Goal: Information Seeking & Learning: Check status

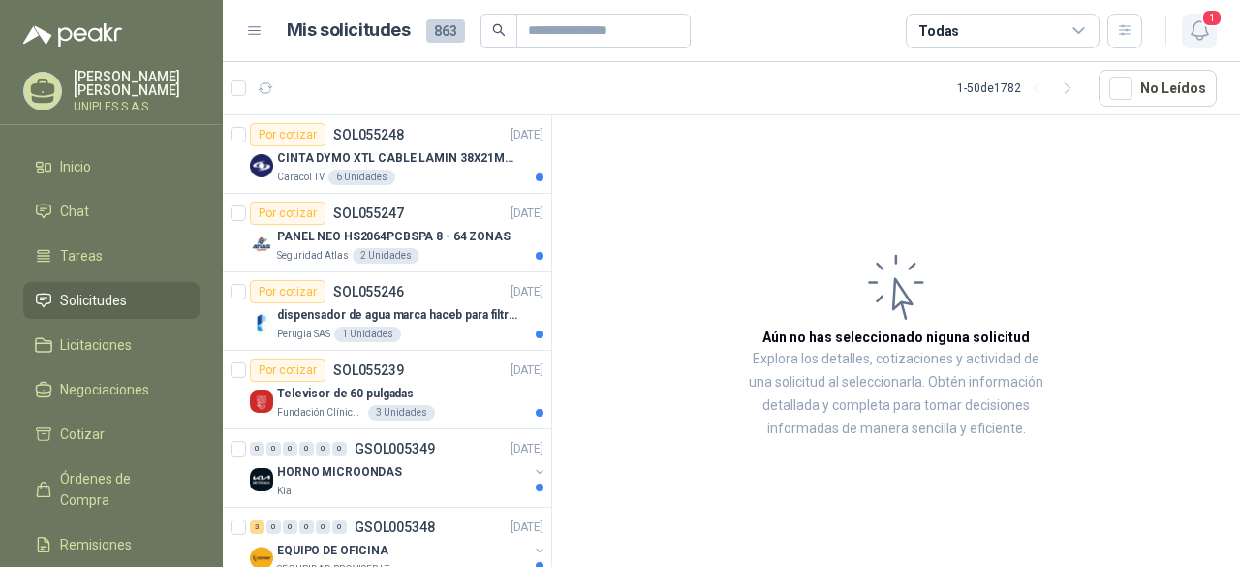
click at [1201, 34] on icon "button" at bounding box center [1200, 30] width 24 height 24
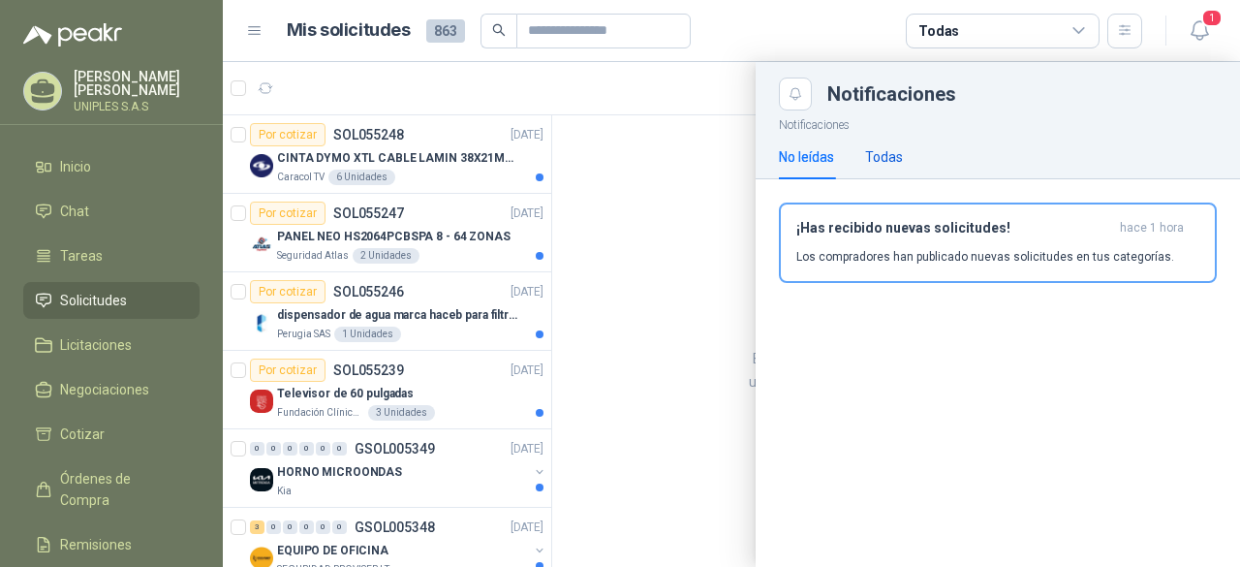
click at [887, 153] on div "Todas" at bounding box center [884, 156] width 38 height 21
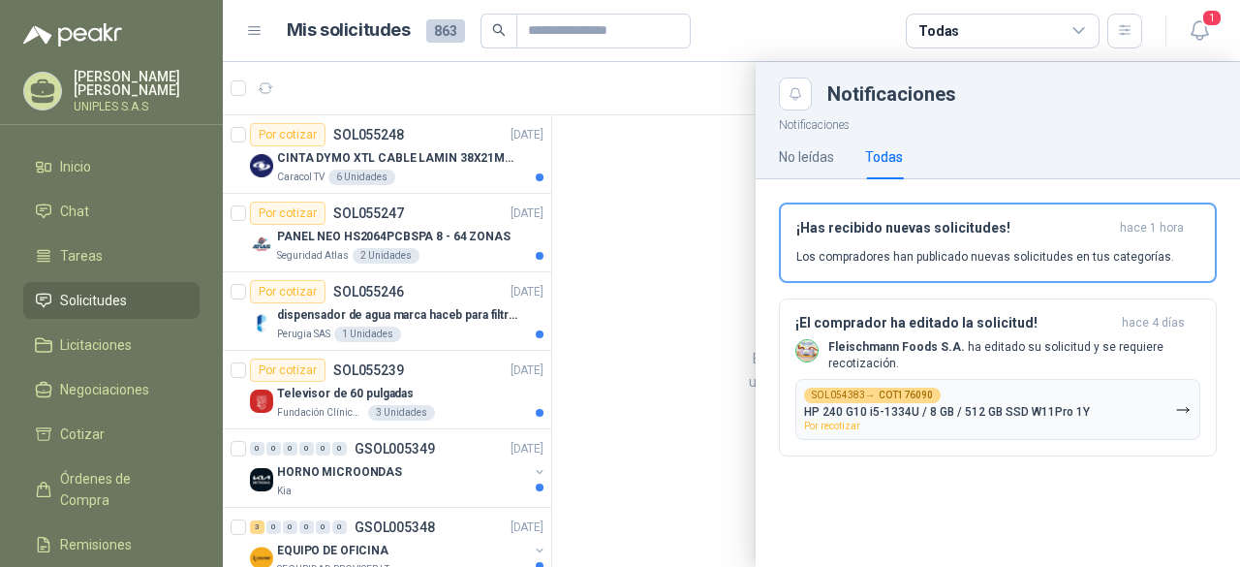
click at [717, 259] on div at bounding box center [731, 314] width 1017 height 505
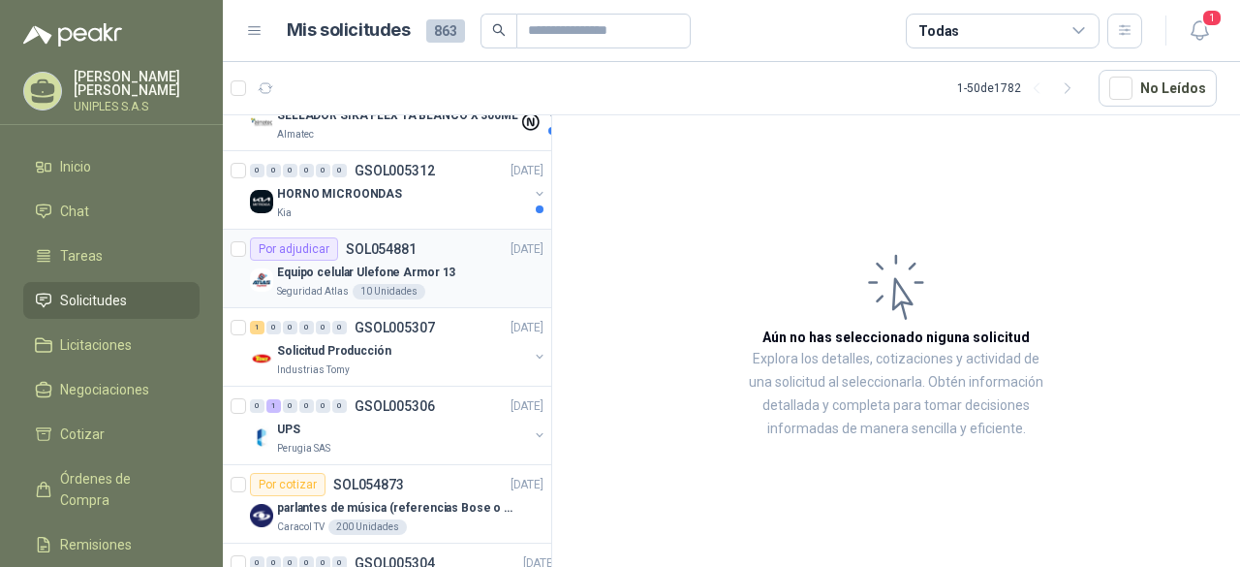
scroll to position [1932, 0]
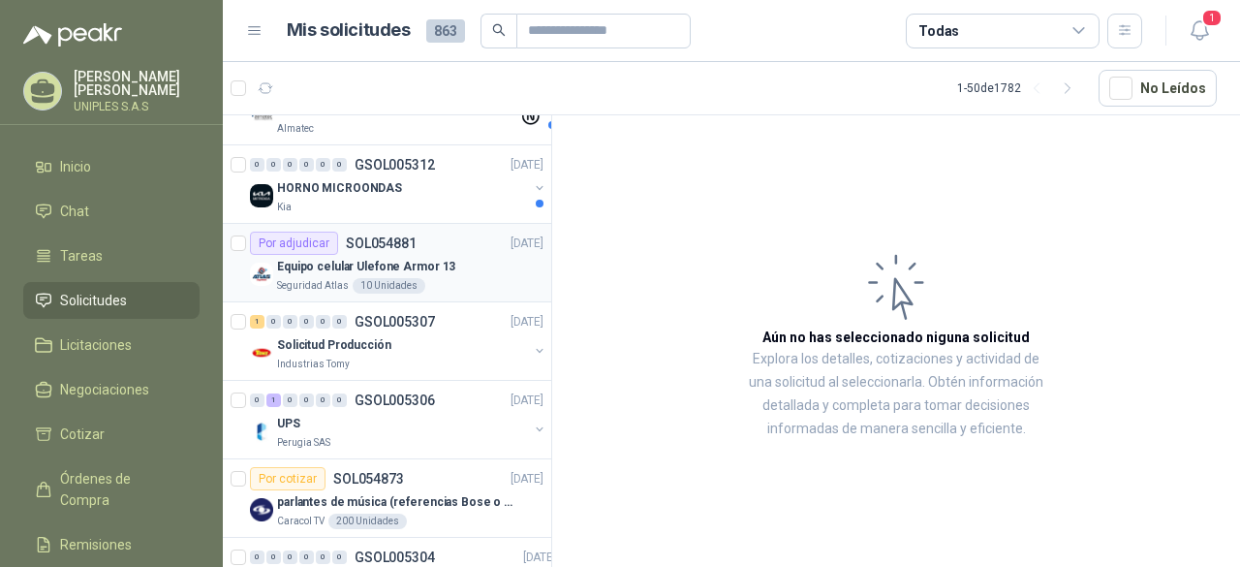
click at [353, 236] on p "SOL054881" at bounding box center [381, 243] width 71 height 14
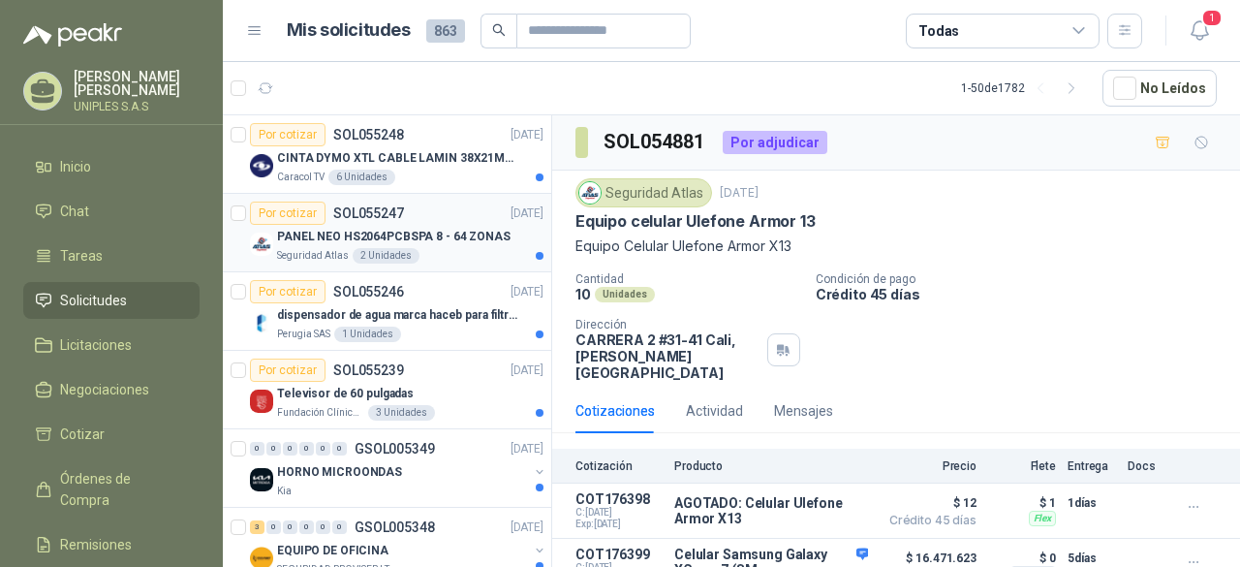
click at [338, 228] on p "PANEL NEO HS2064PCBSPA 8 - 64 ZONAS" at bounding box center [394, 237] width 234 height 18
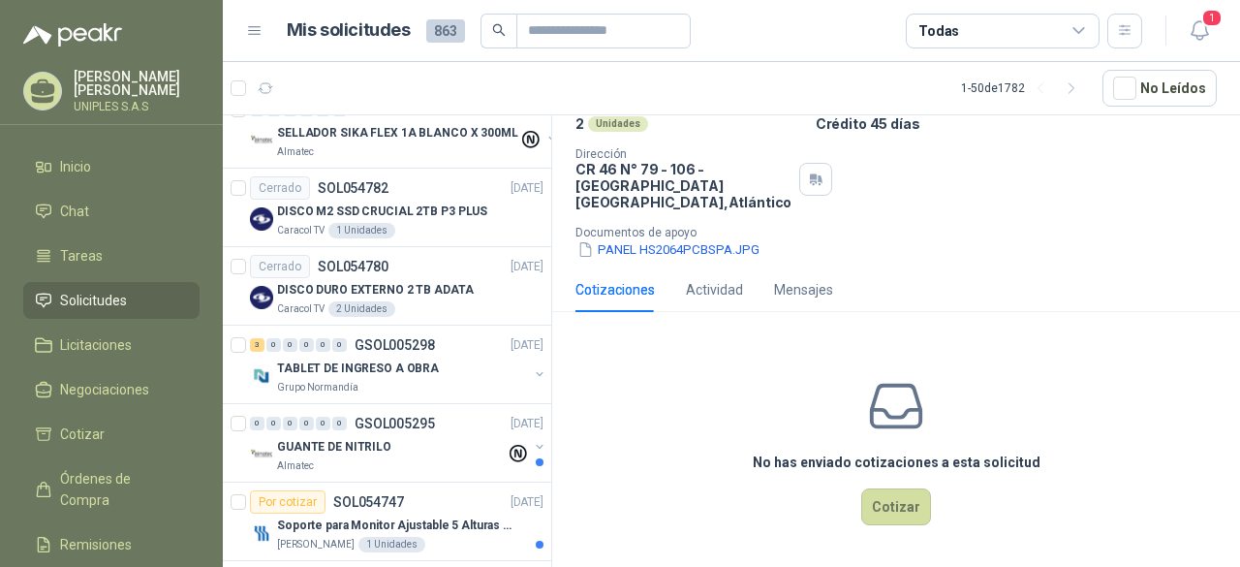
scroll to position [2225, 0]
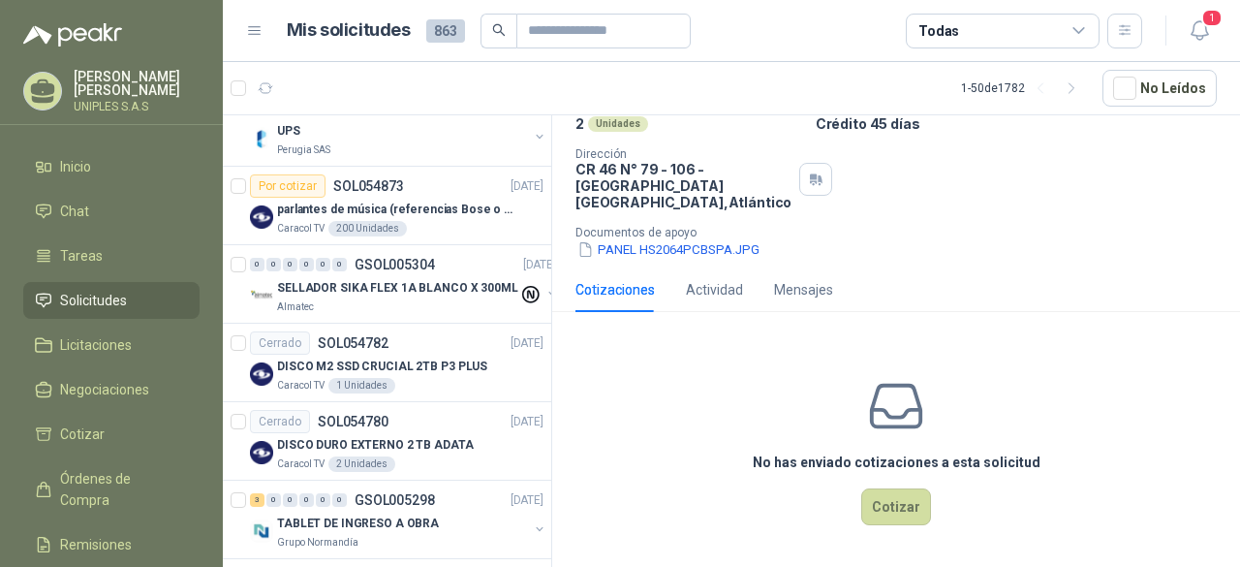
drag, startPoint x: 550, startPoint y: 389, endPoint x: 1186, endPoint y: 216, distance: 658.6
click at [1186, 216] on div "Cantidad 2 Unidades Condición de pago Crédito 45 días Dirección CR 46 N° 79 - 1…" at bounding box center [896, 181] width 641 height 158
click at [1087, 25] on div "Todas" at bounding box center [1003, 31] width 194 height 35
click at [89, 473] on span "Órdenes de Compra" at bounding box center [120, 489] width 121 height 43
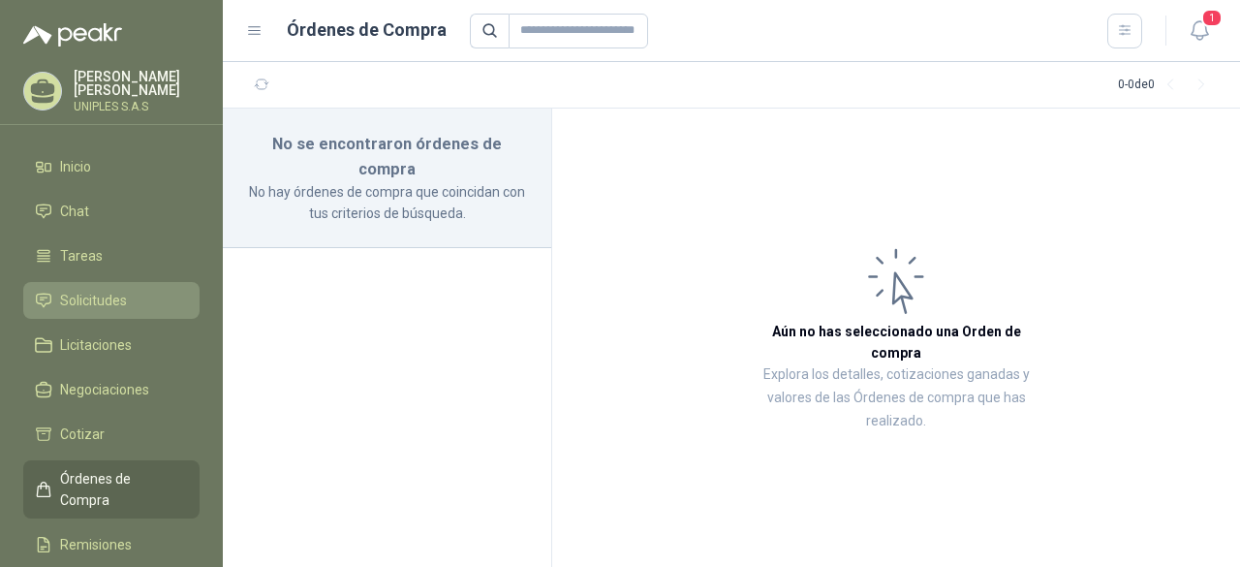
click at [84, 301] on span "Solicitudes" at bounding box center [93, 300] width 67 height 21
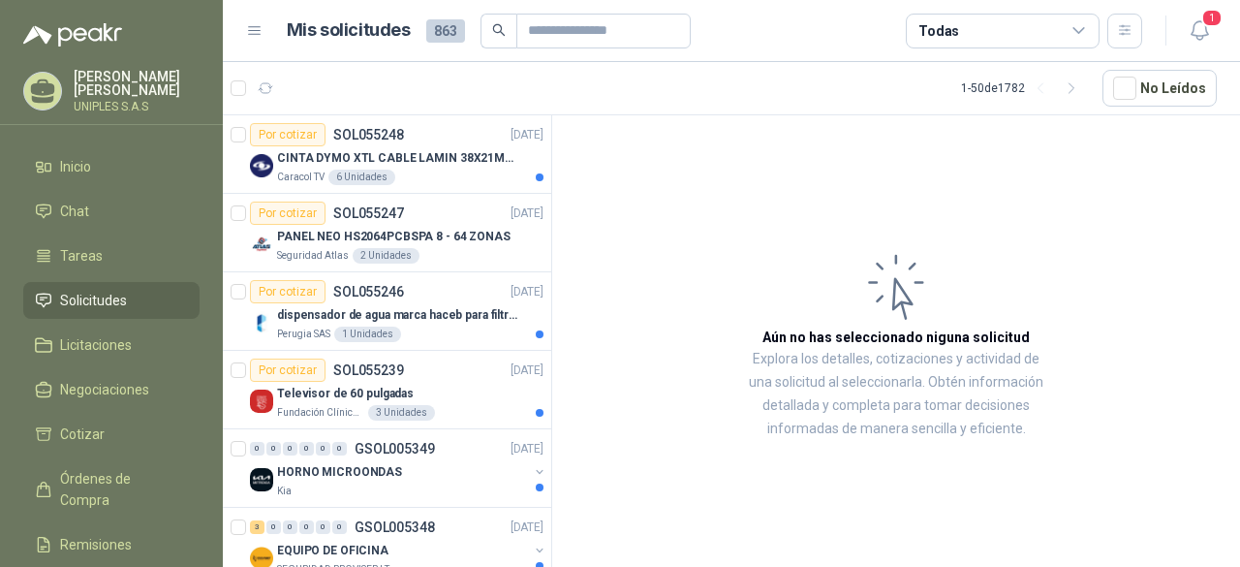
click at [1081, 26] on icon at bounding box center [1079, 30] width 17 height 17
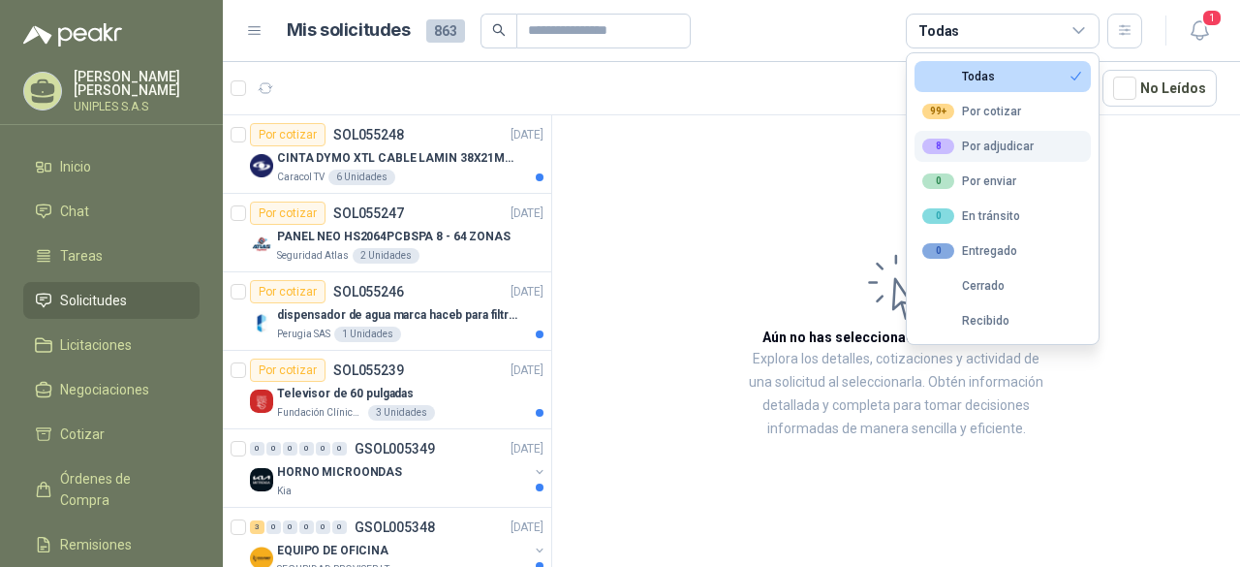
click at [966, 145] on div "8 Por adjudicar" at bounding box center [977, 147] width 111 height 16
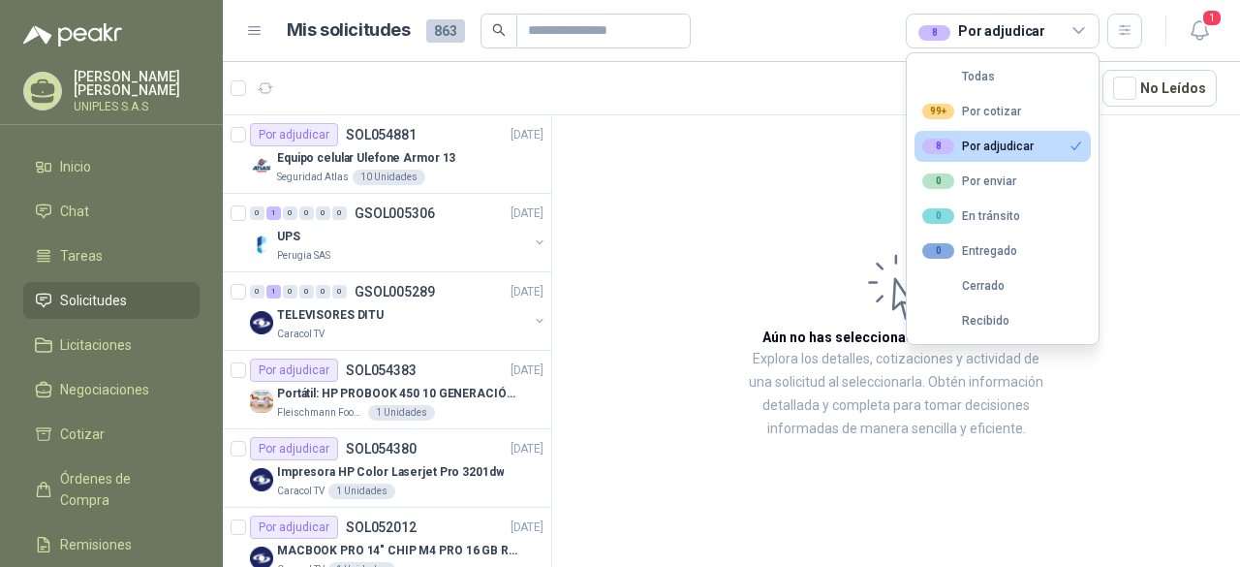
click at [1189, 203] on article "Aún no has seleccionado niguna solicitud Explora los detalles, cotizaciones y a…" at bounding box center [896, 344] width 688 height 458
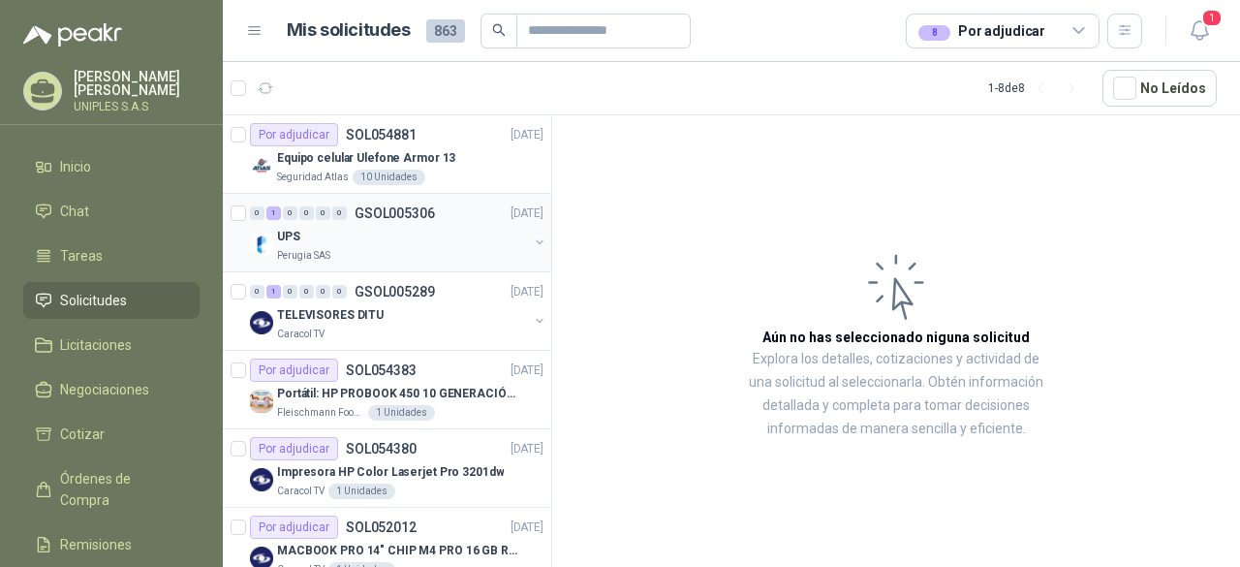
click at [421, 212] on p "GSOL005306" at bounding box center [395, 213] width 80 height 14
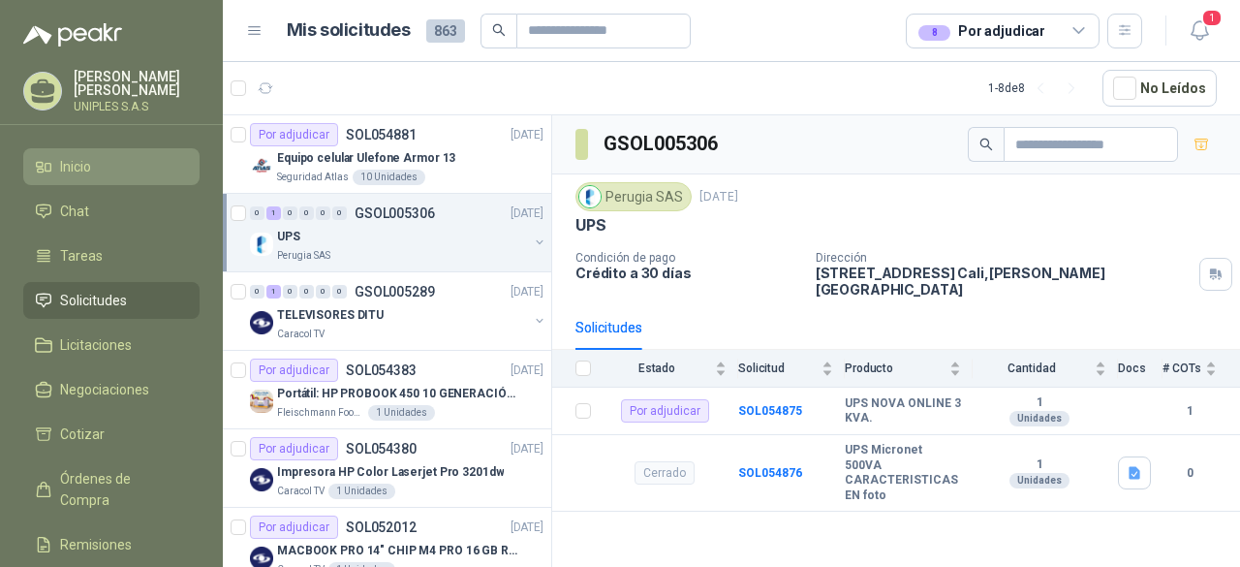
click at [86, 163] on span "Inicio" at bounding box center [75, 166] width 31 height 21
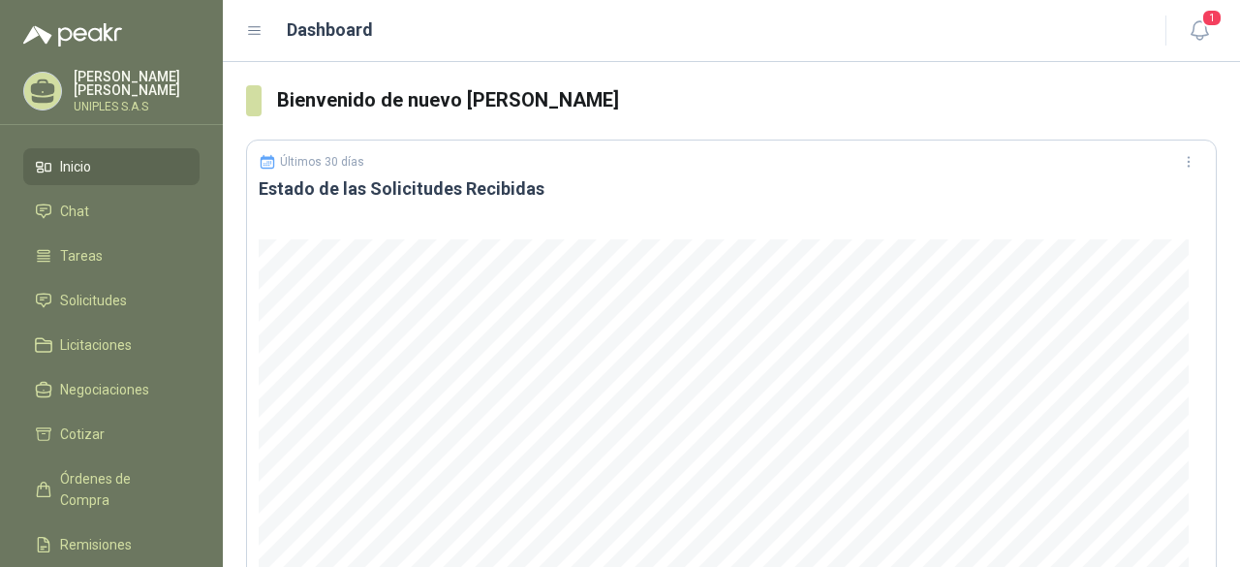
scroll to position [1290, 0]
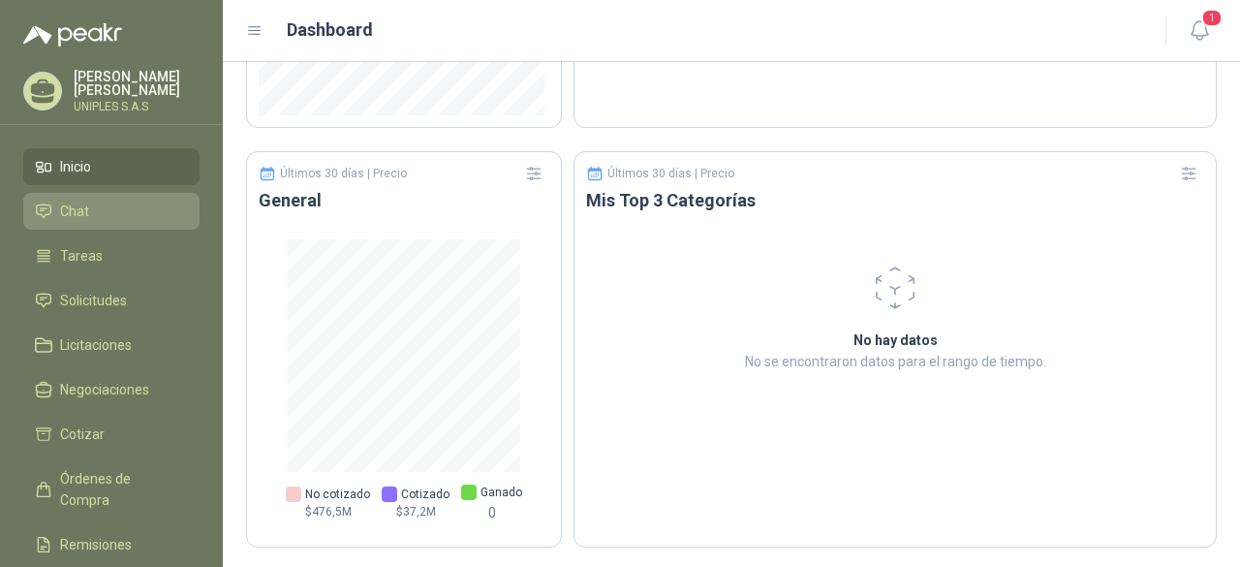
click at [68, 201] on span "Chat" at bounding box center [74, 211] width 29 height 21
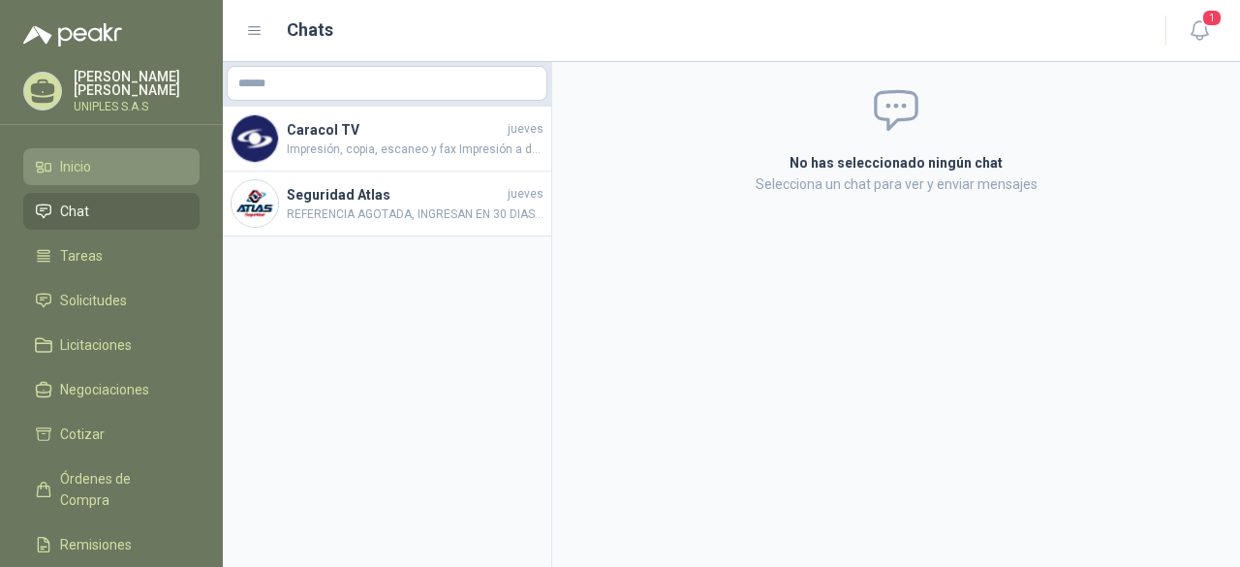
click at [78, 160] on span "Inicio" at bounding box center [75, 166] width 31 height 21
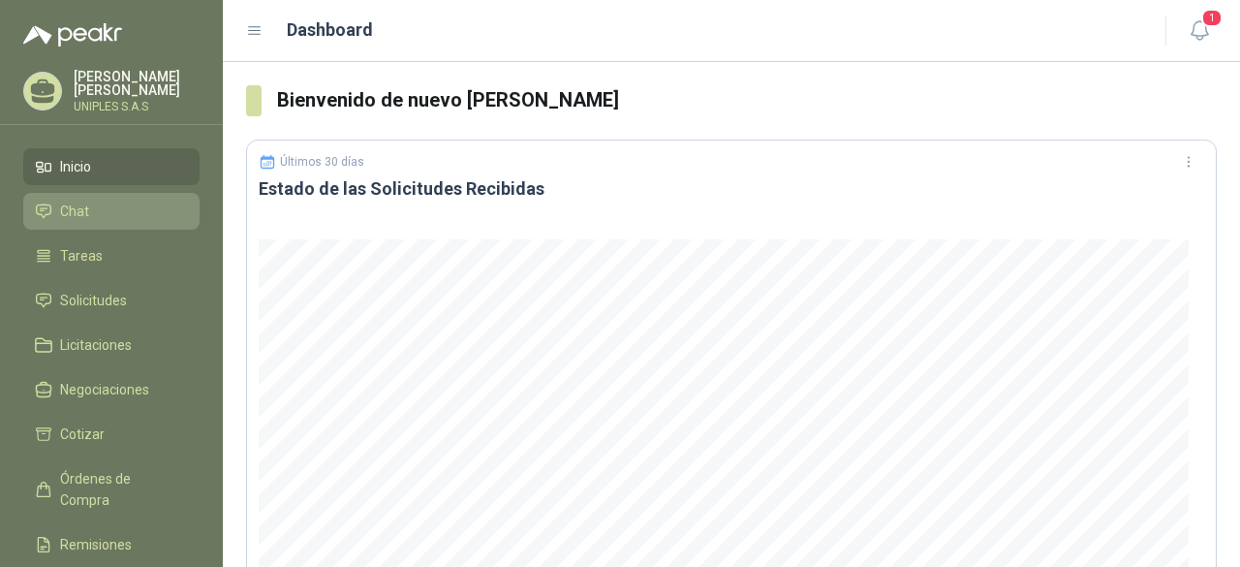
click at [92, 204] on li "Chat" at bounding box center [111, 211] width 153 height 21
